Goal: Task Accomplishment & Management: Manage account settings

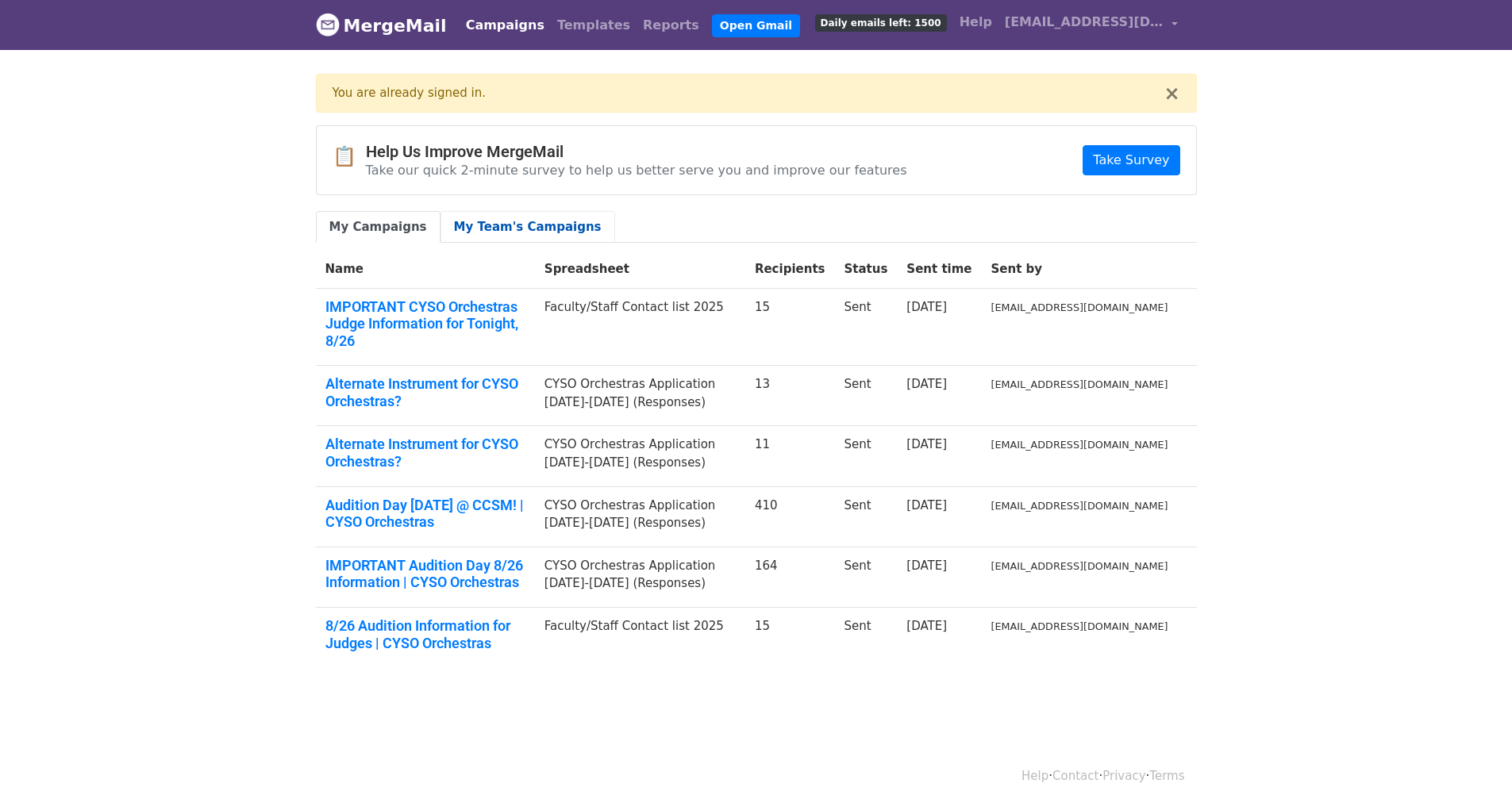
click at [521, 218] on link "My Team's Campaigns" at bounding box center [527, 227] width 174 height 32
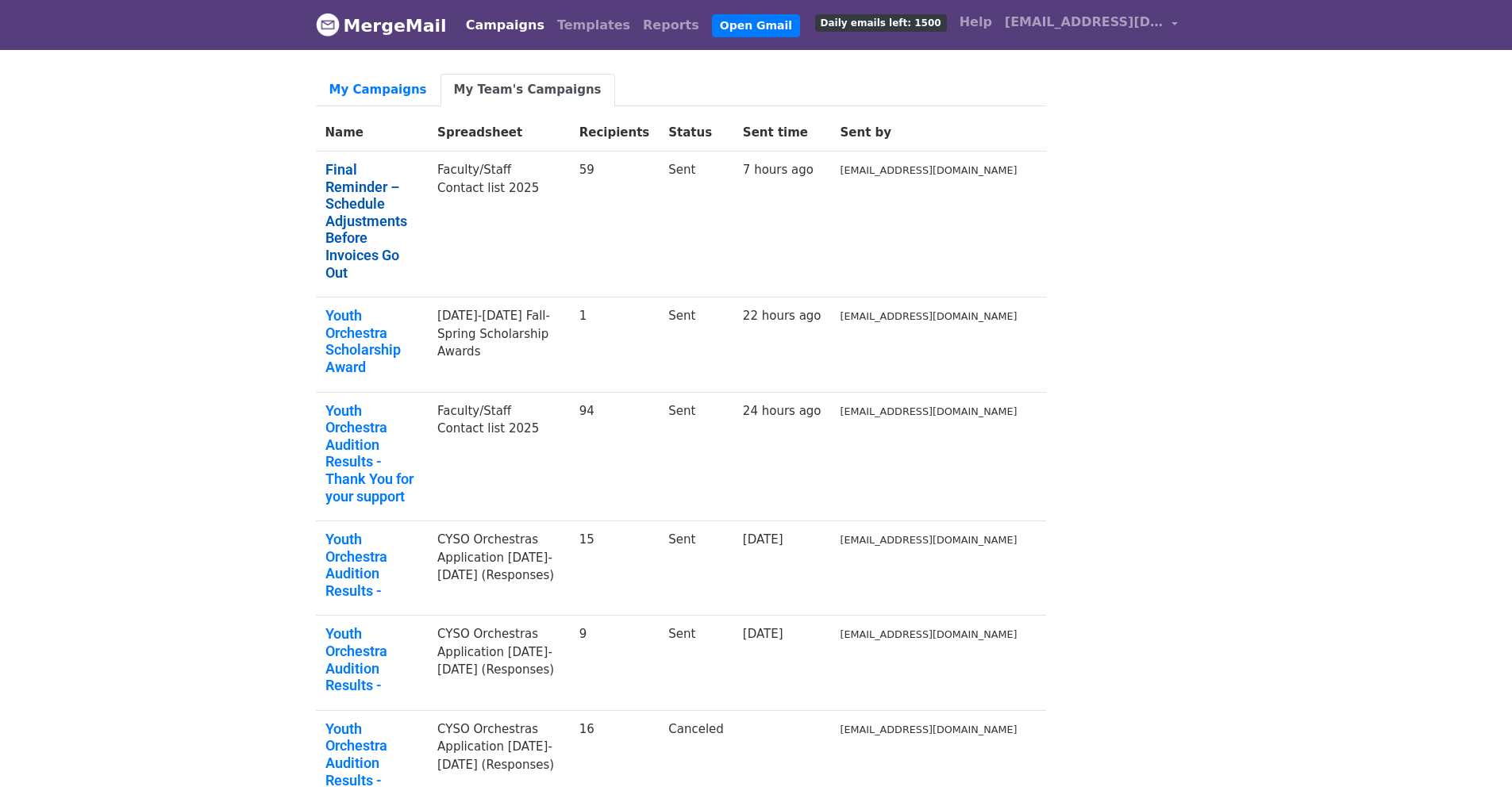
click at [407, 168] on link "Final Reminder – Schedule Adjustments Before Invoices Go Out" at bounding box center [372, 221] width 93 height 120
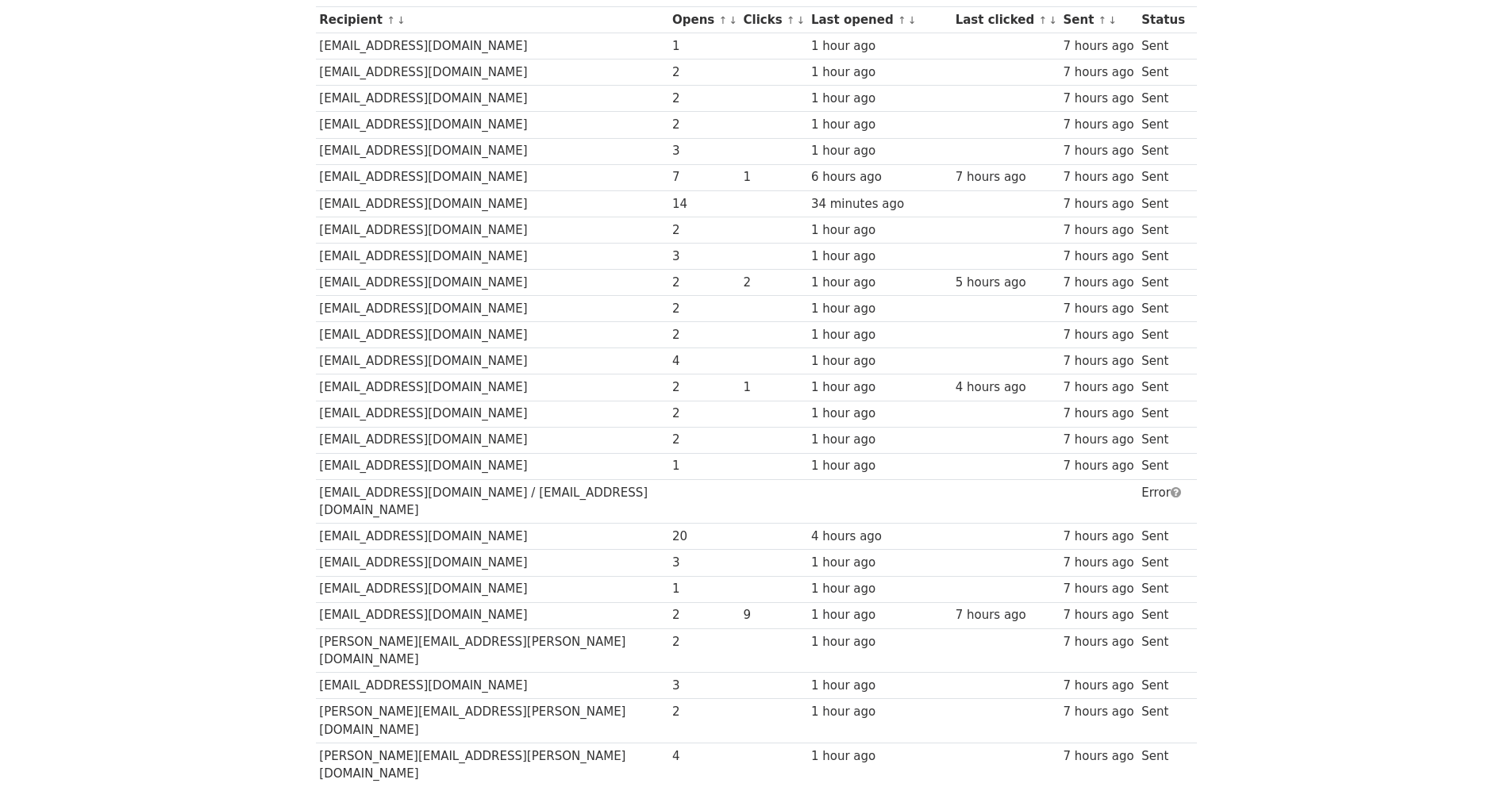
scroll to position [214, 0]
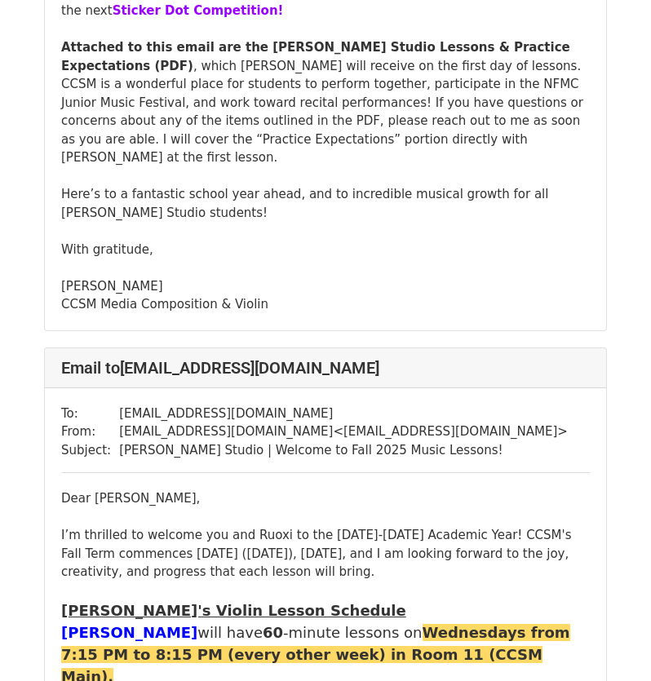
scroll to position [9771, 0]
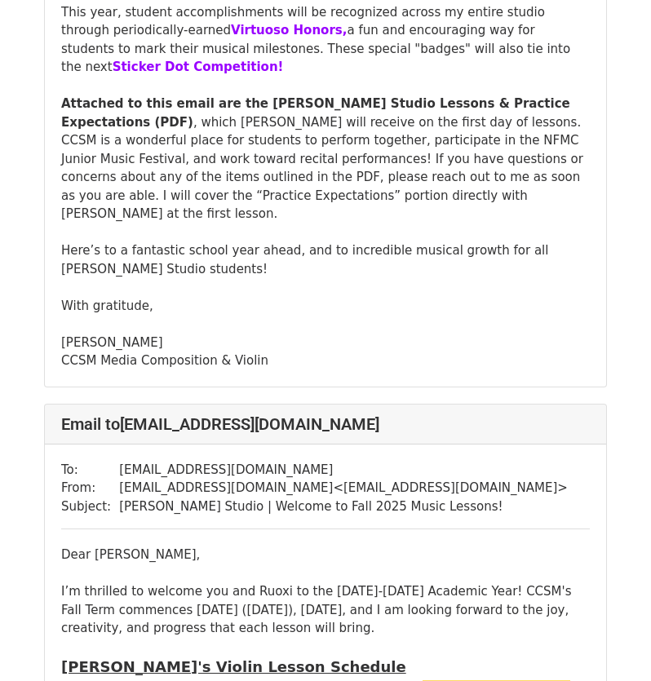
scroll to position [9771, 0]
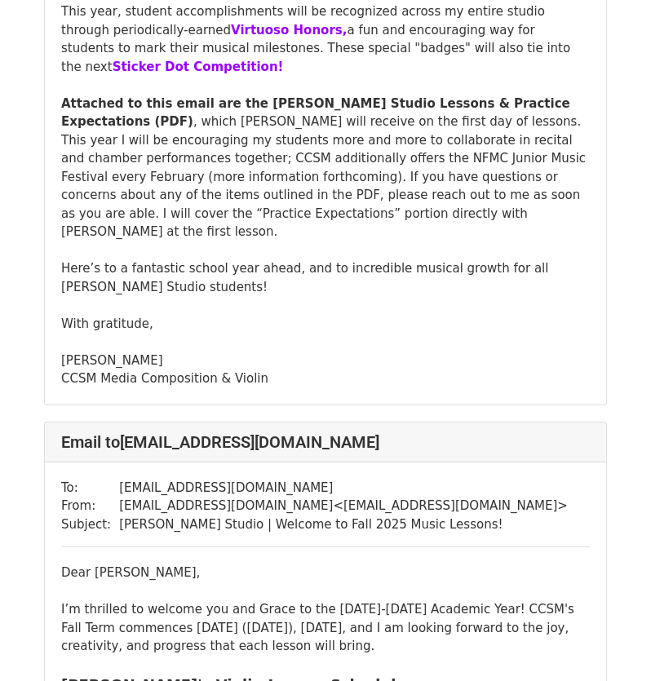
scroll to position [6607, 0]
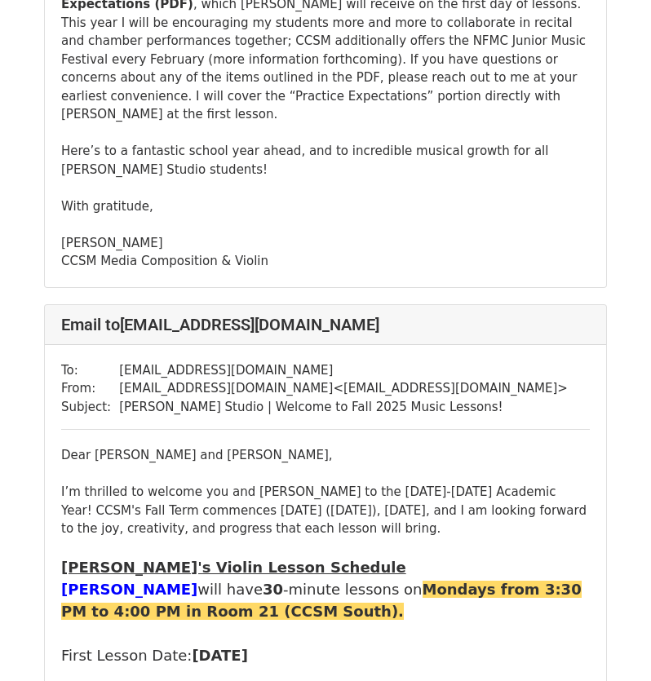
scroll to position [979, 0]
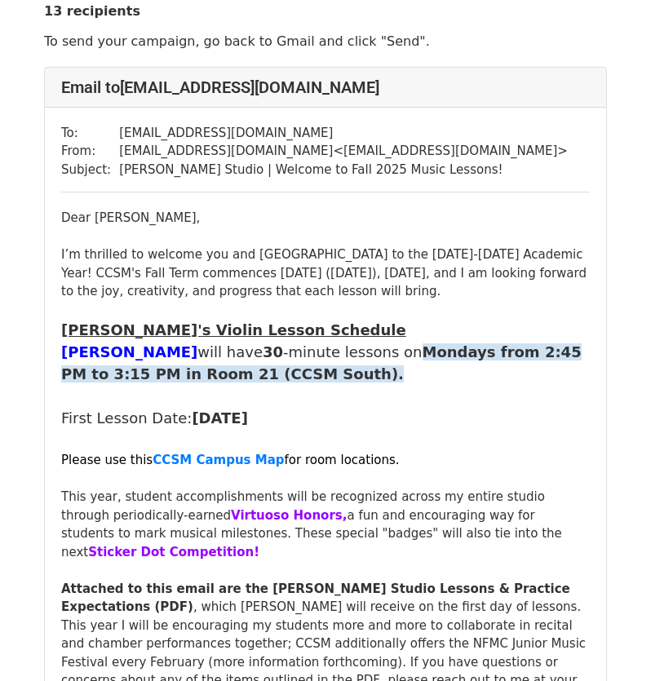
scroll to position [82, 0]
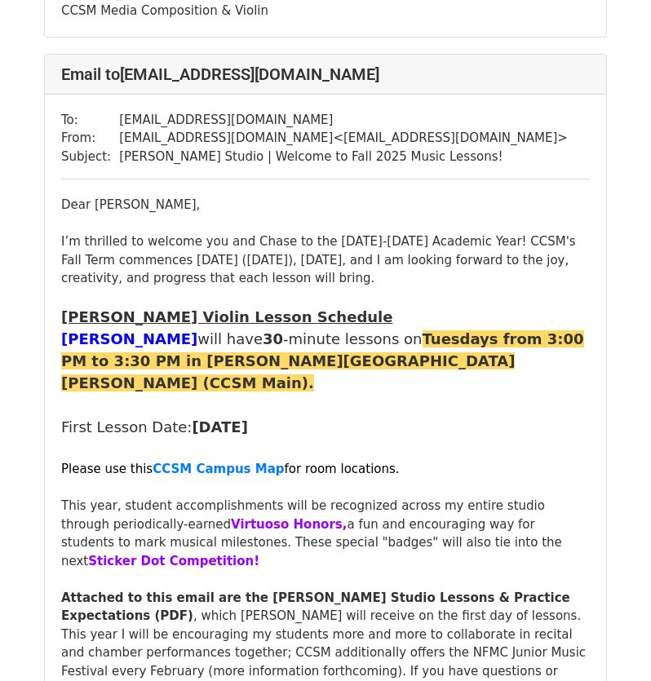
scroll to position [897, 0]
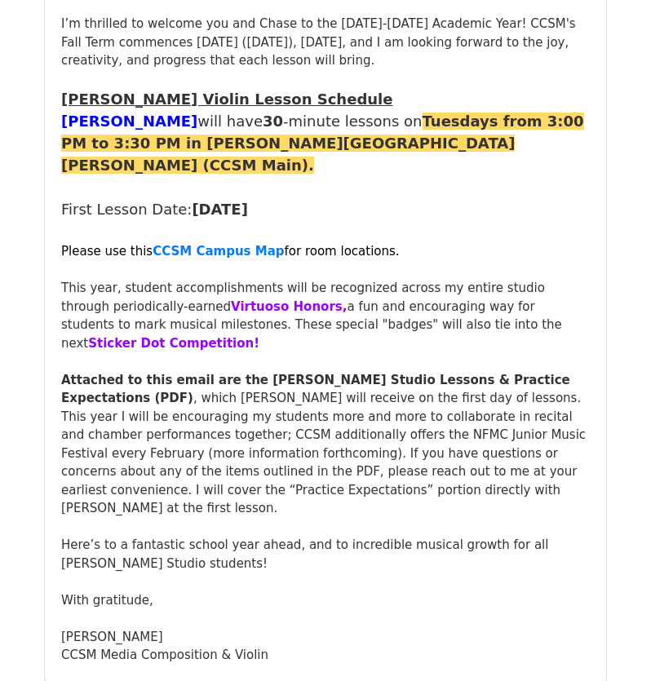
scroll to position [1154, 0]
